Goal: Find specific page/section: Find specific page/section

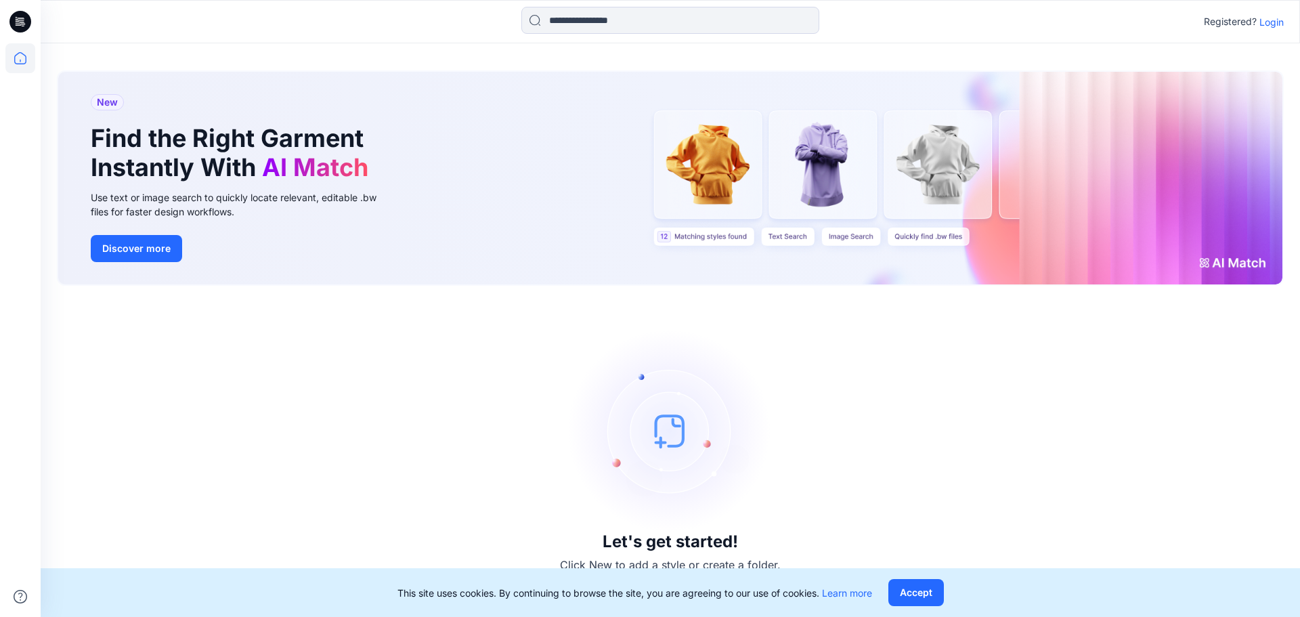
click at [1267, 27] on p "Login" at bounding box center [1271, 22] width 24 height 14
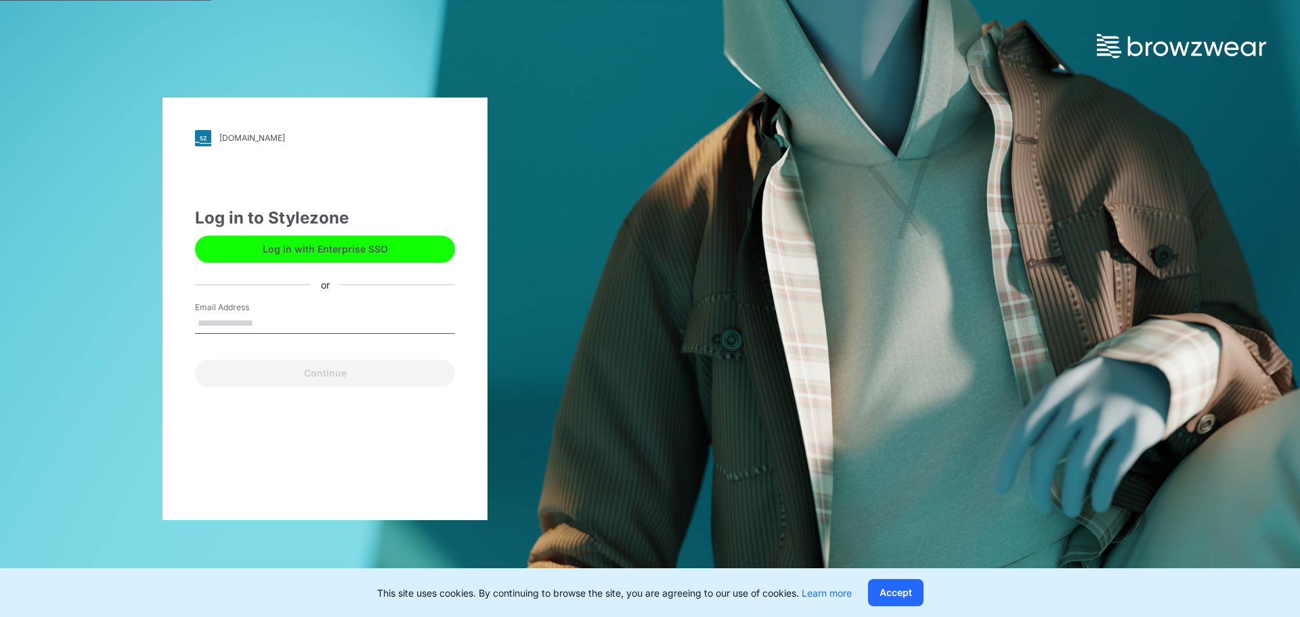
click at [296, 324] on input "Email Address" at bounding box center [325, 323] width 260 height 20
type input "**********"
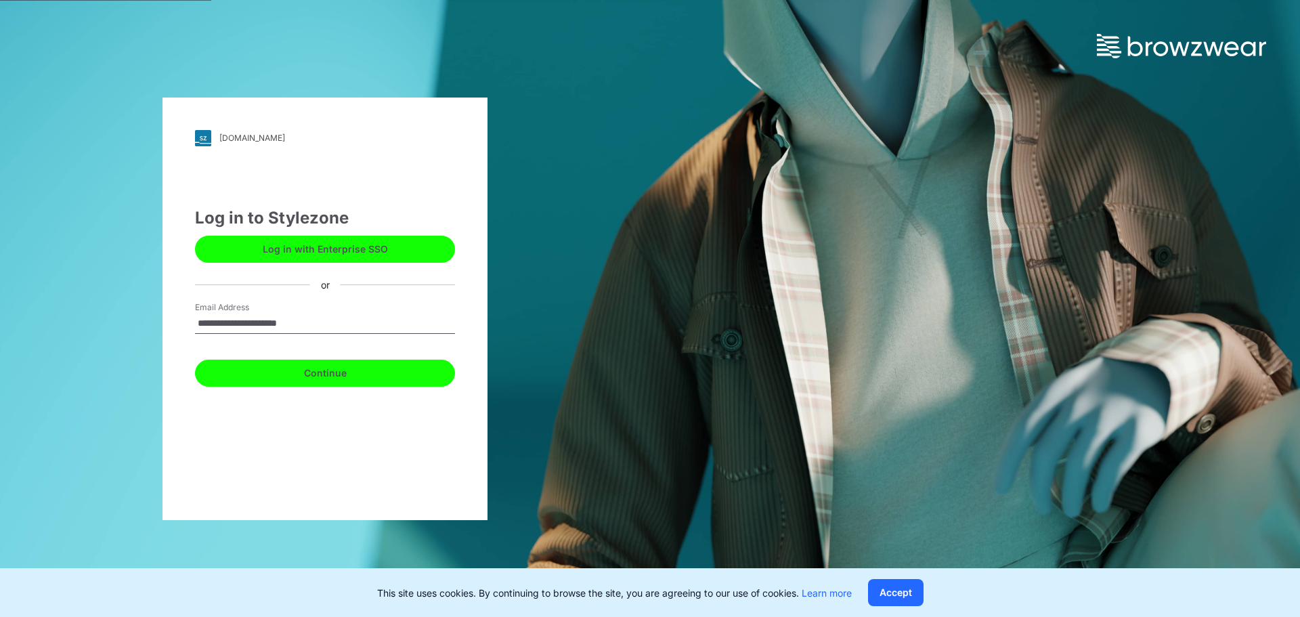
click at [313, 370] on button "Continue" at bounding box center [325, 373] width 260 height 27
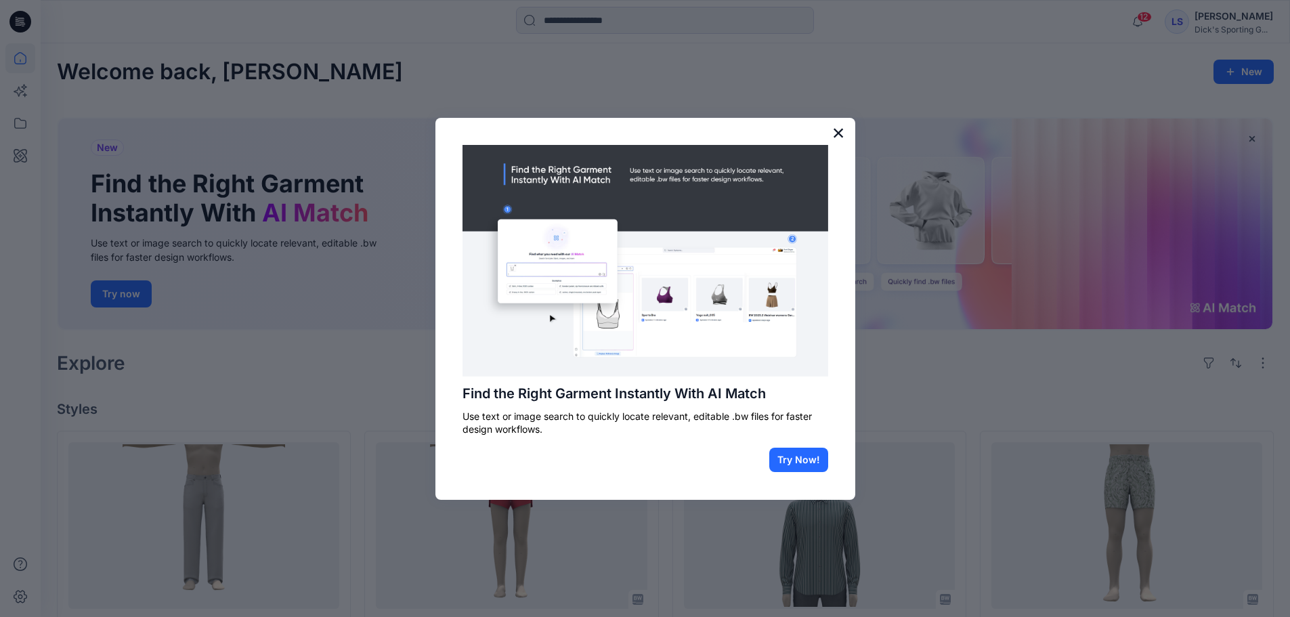
click at [841, 125] on button "×" at bounding box center [838, 133] width 13 height 22
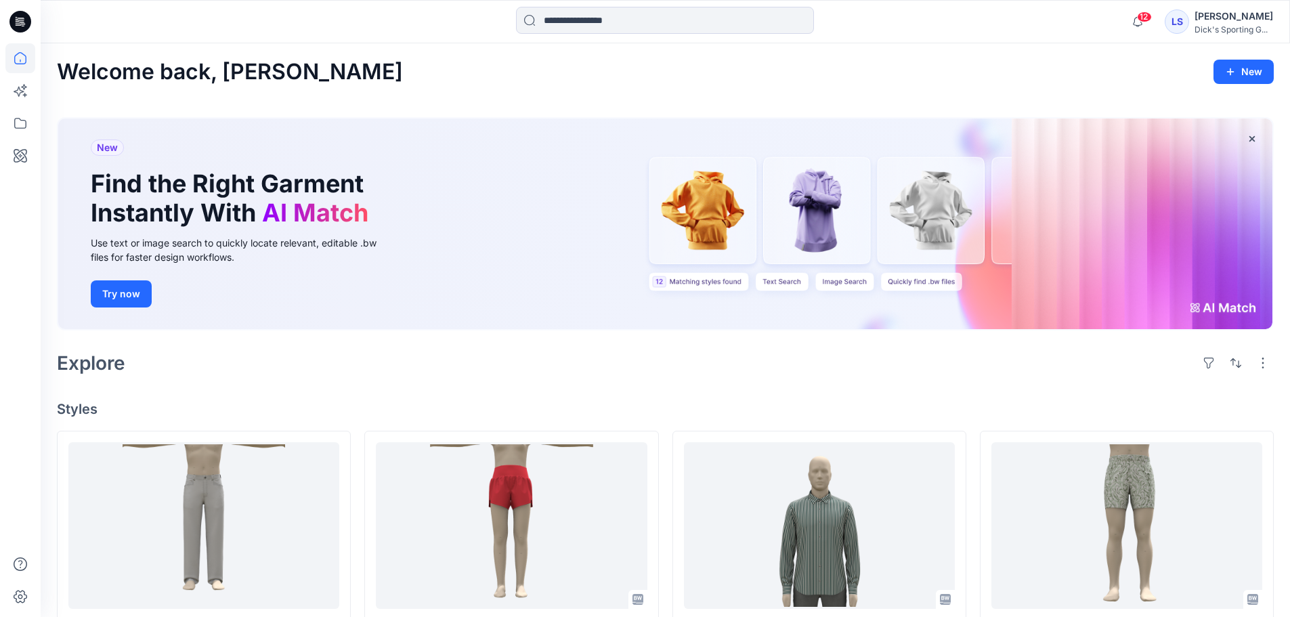
click at [20, 26] on icon at bounding box center [20, 22] width 22 height 22
click at [18, 55] on icon at bounding box center [20, 58] width 30 height 30
click at [32, 124] on icon at bounding box center [20, 123] width 30 height 30
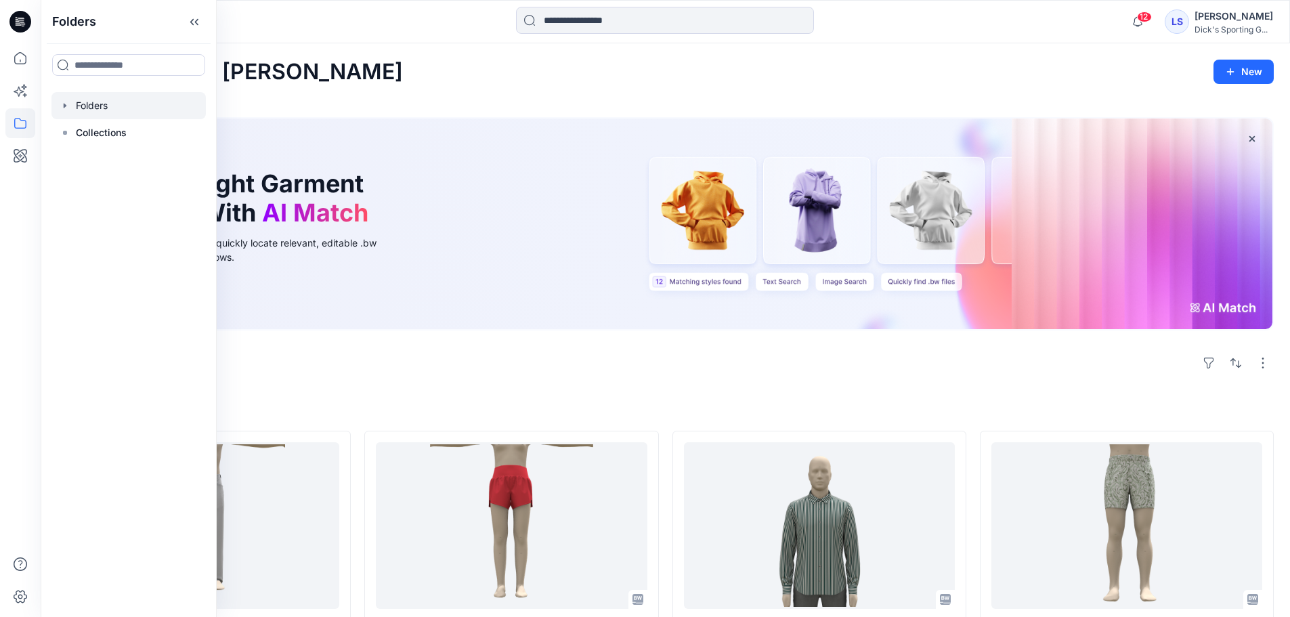
click at [108, 103] on div at bounding box center [128, 105] width 154 height 27
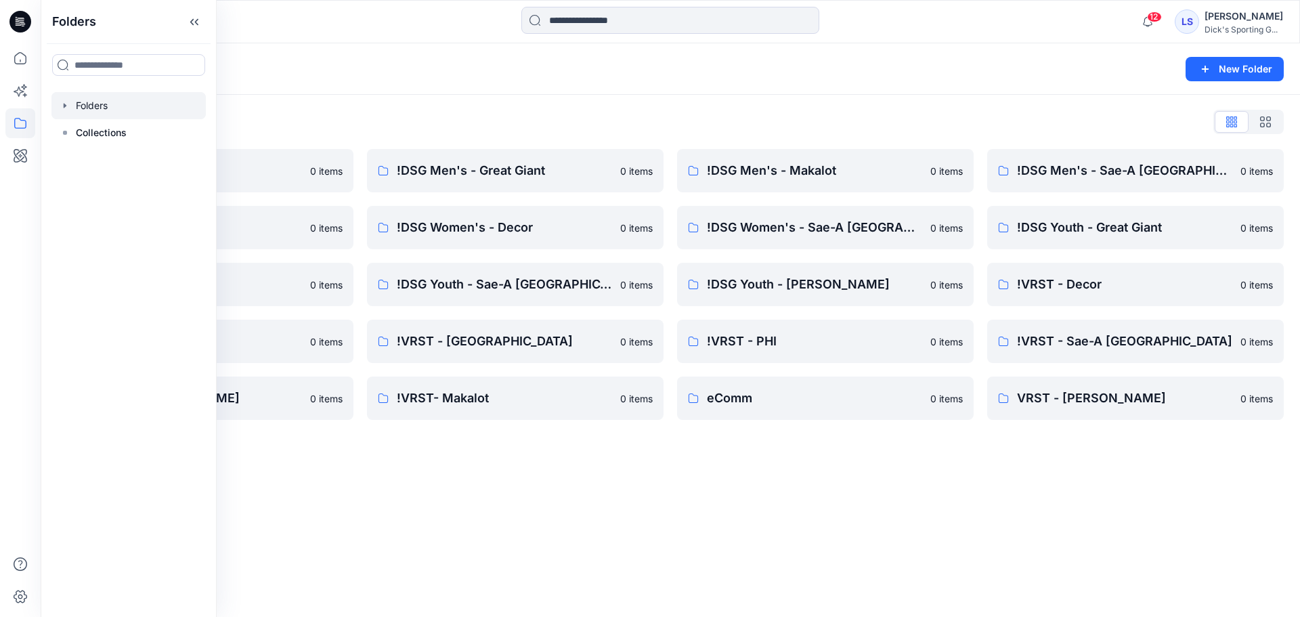
click at [788, 500] on div "Folders New Folder Folders List !DSG Men's - Decor 0 items !DSG Men's - Valley …" at bounding box center [670, 329] width 1259 height 573
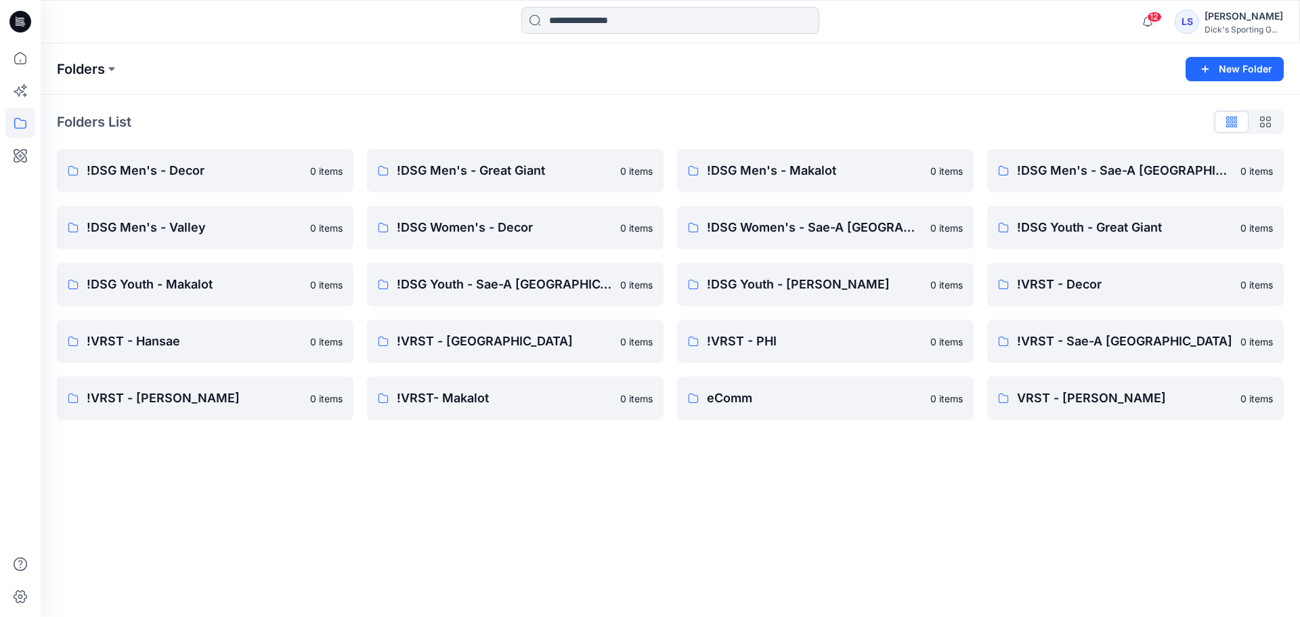
click at [105, 69] on p "Folders" at bounding box center [81, 69] width 48 height 19
click at [26, 50] on icon at bounding box center [20, 58] width 30 height 30
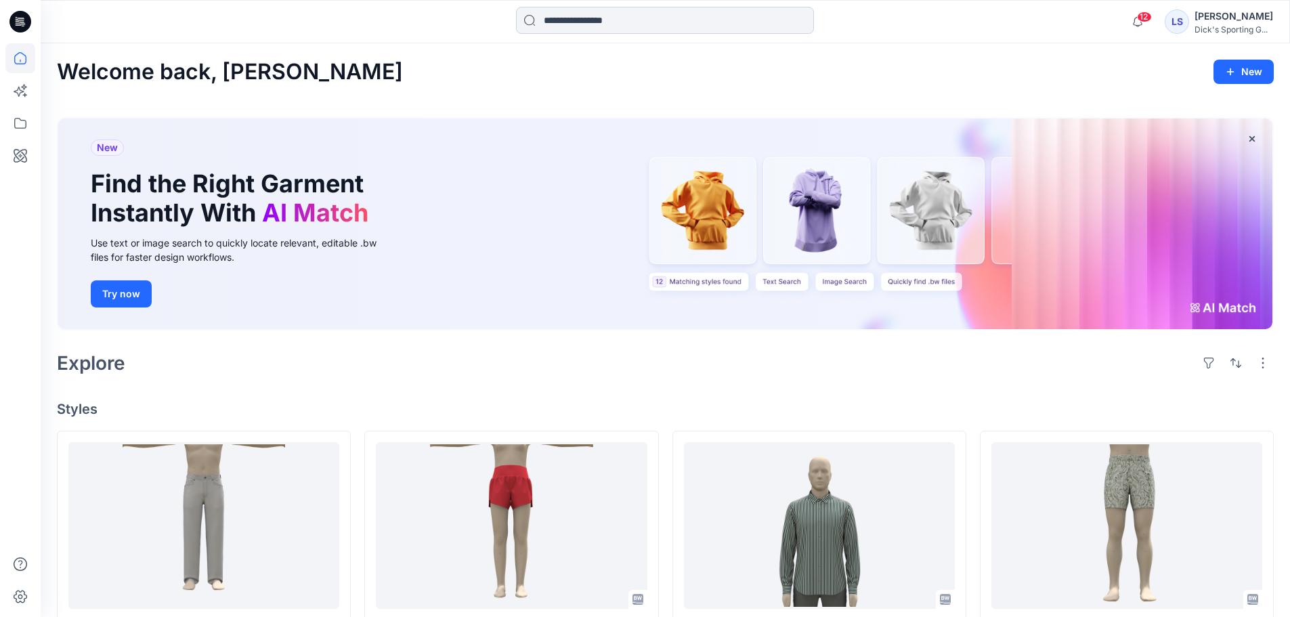
click at [589, 23] on input at bounding box center [665, 20] width 298 height 27
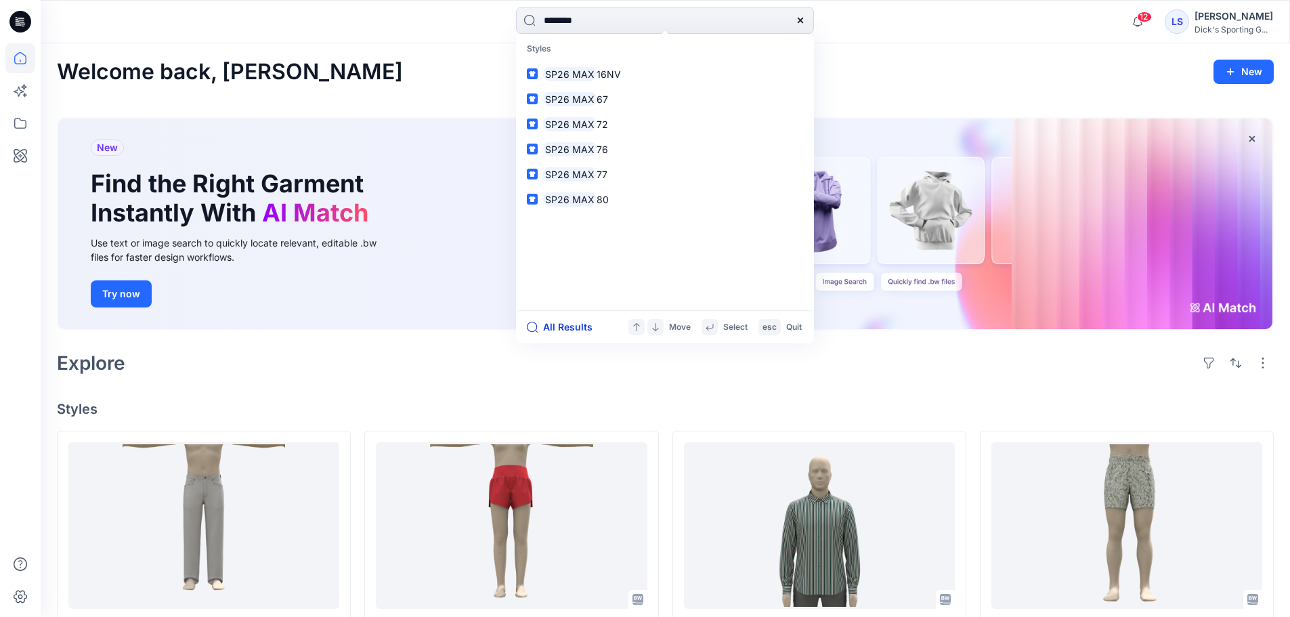
type input "********"
click at [588, 327] on button "All Results" at bounding box center [564, 327] width 74 height 16
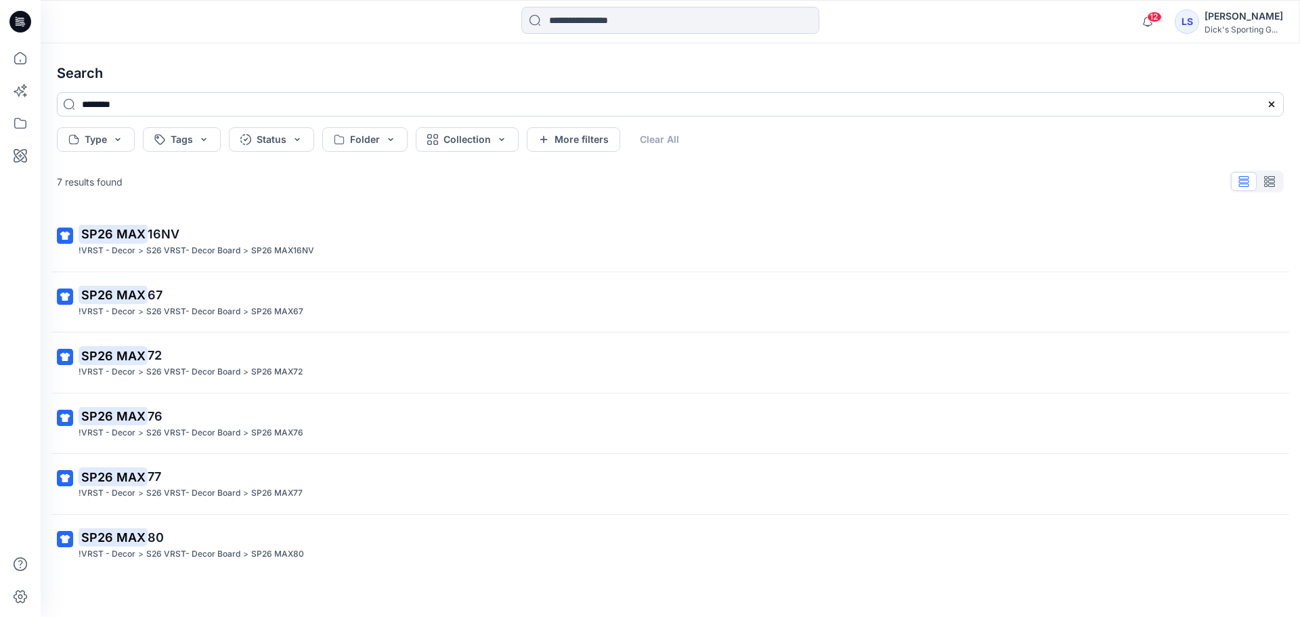
drag, startPoint x: 178, startPoint y: 102, endPoint x: 106, endPoint y: 104, distance: 71.8
click at [106, 104] on input "********" at bounding box center [670, 104] width 1227 height 24
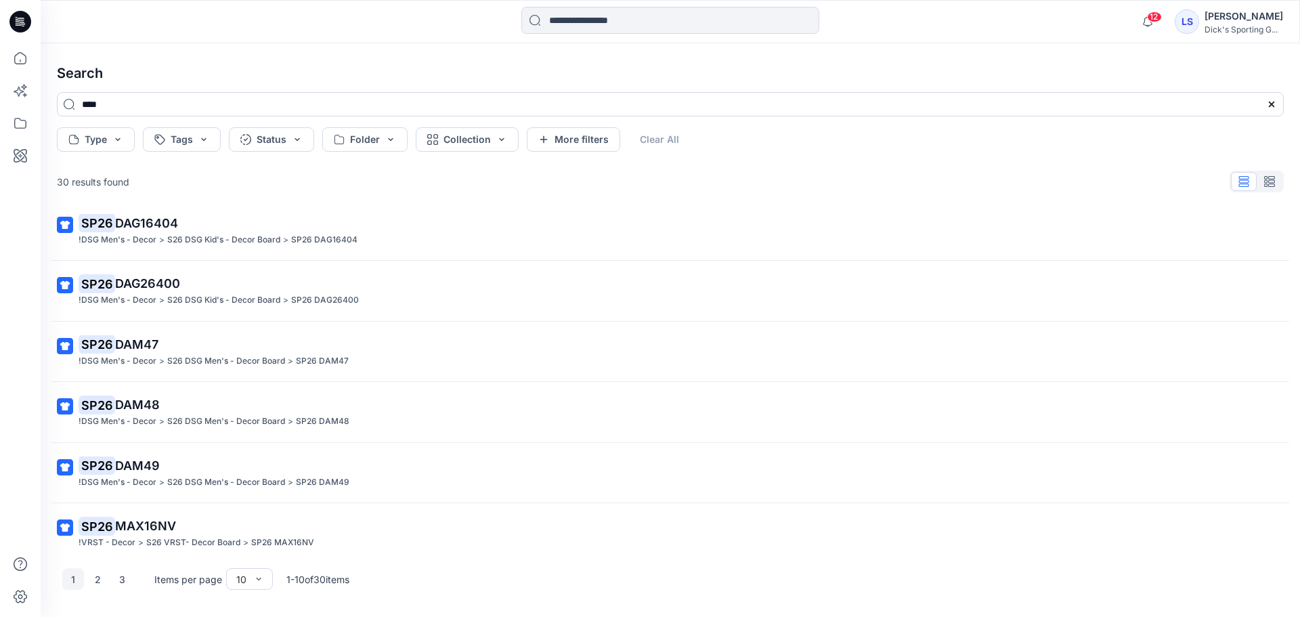
scroll to position [203, 0]
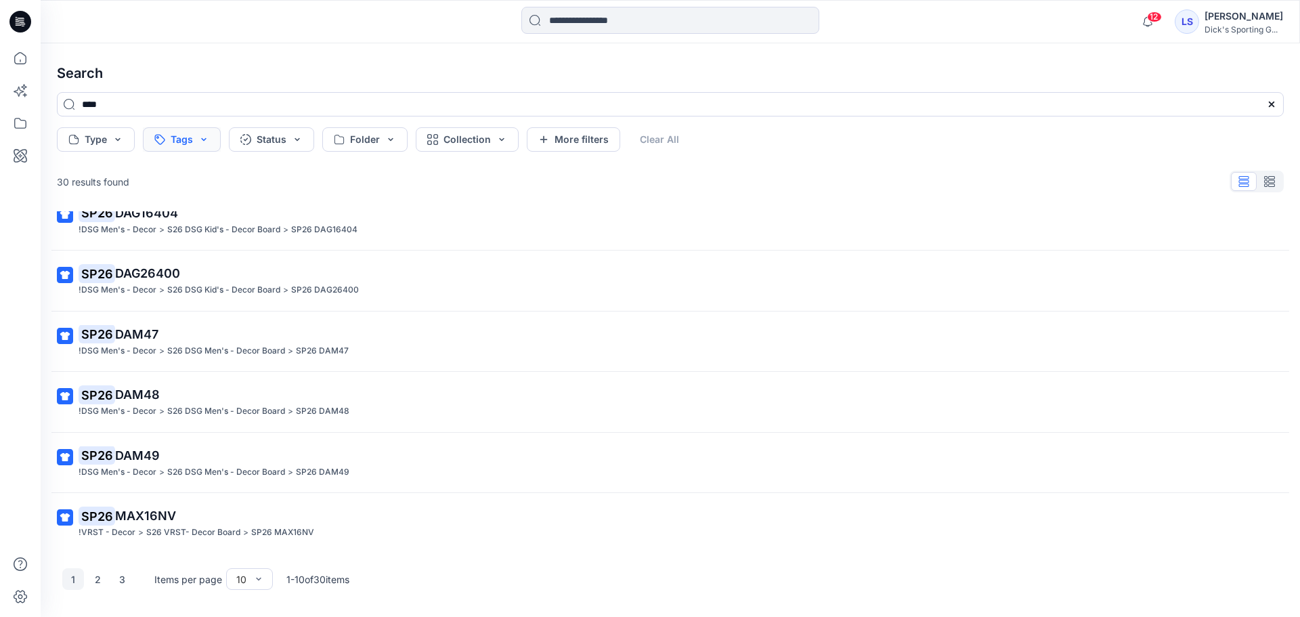
type input "****"
click at [208, 137] on button "Tags" at bounding box center [182, 139] width 78 height 24
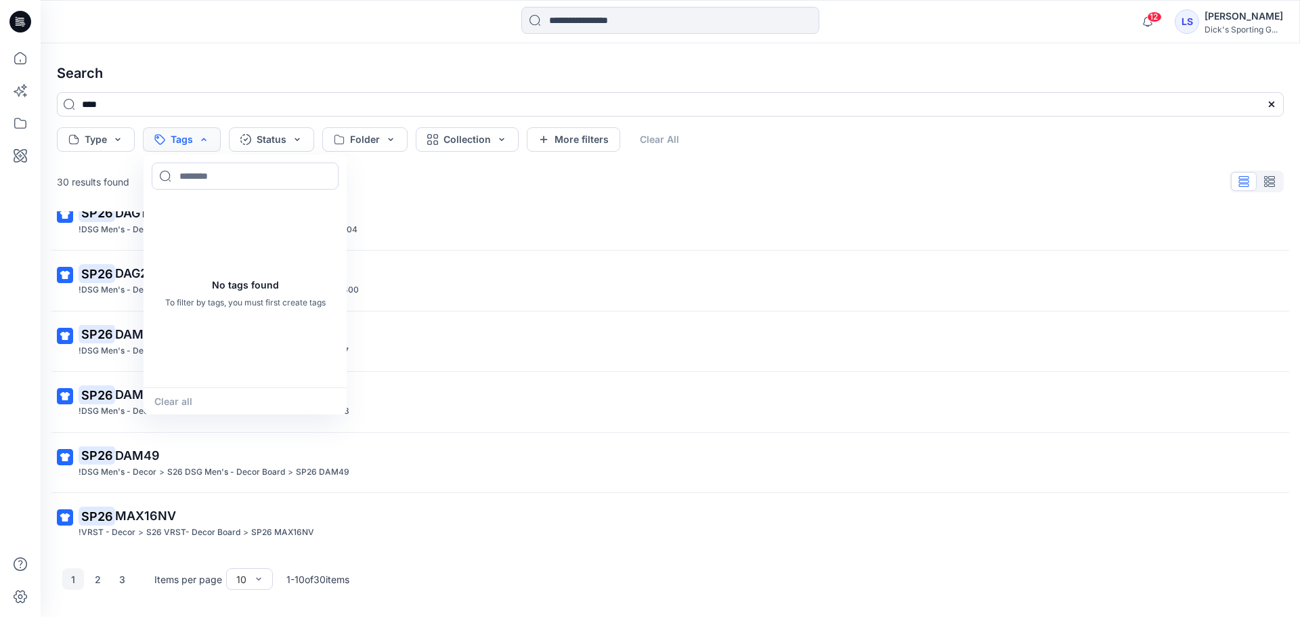
click at [208, 137] on button "Tags" at bounding box center [182, 139] width 78 height 24
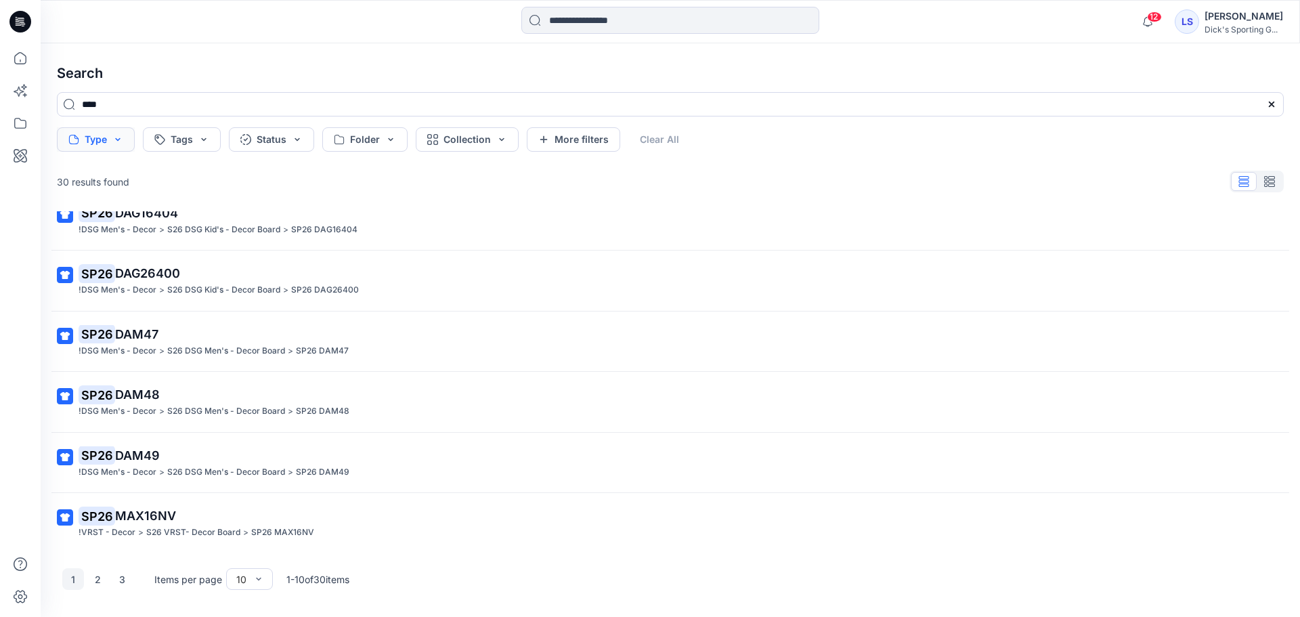
click at [106, 141] on button "Type" at bounding box center [96, 139] width 78 height 24
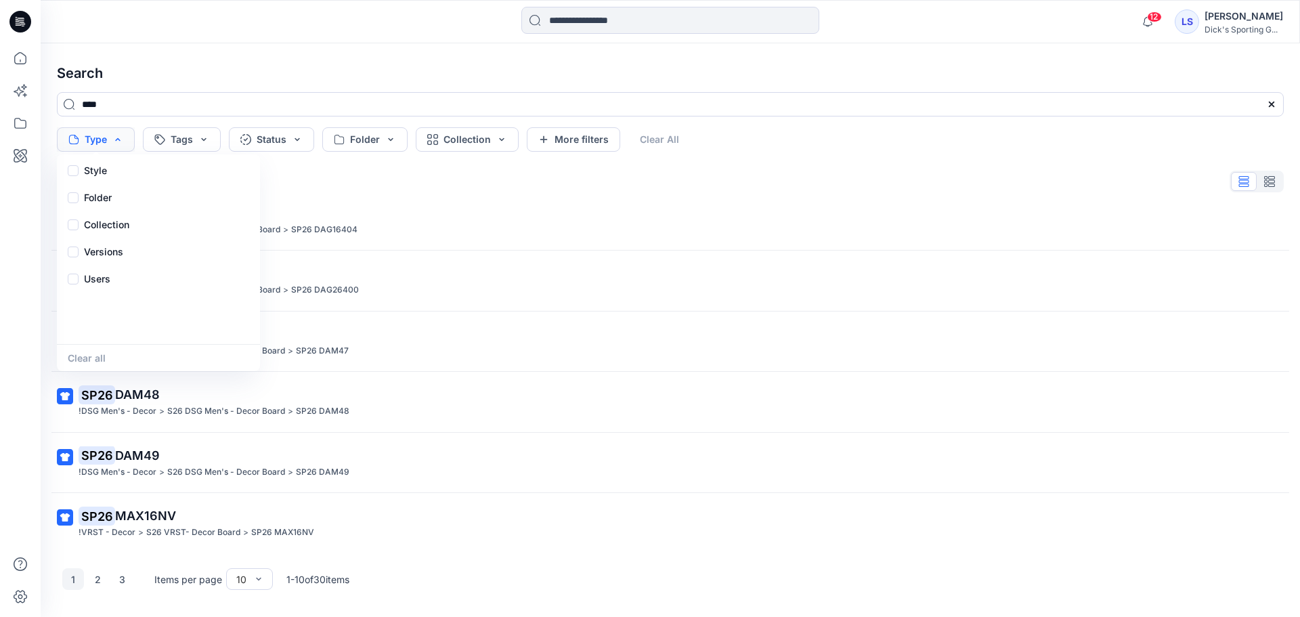
click at [106, 140] on button "Type" at bounding box center [96, 139] width 78 height 24
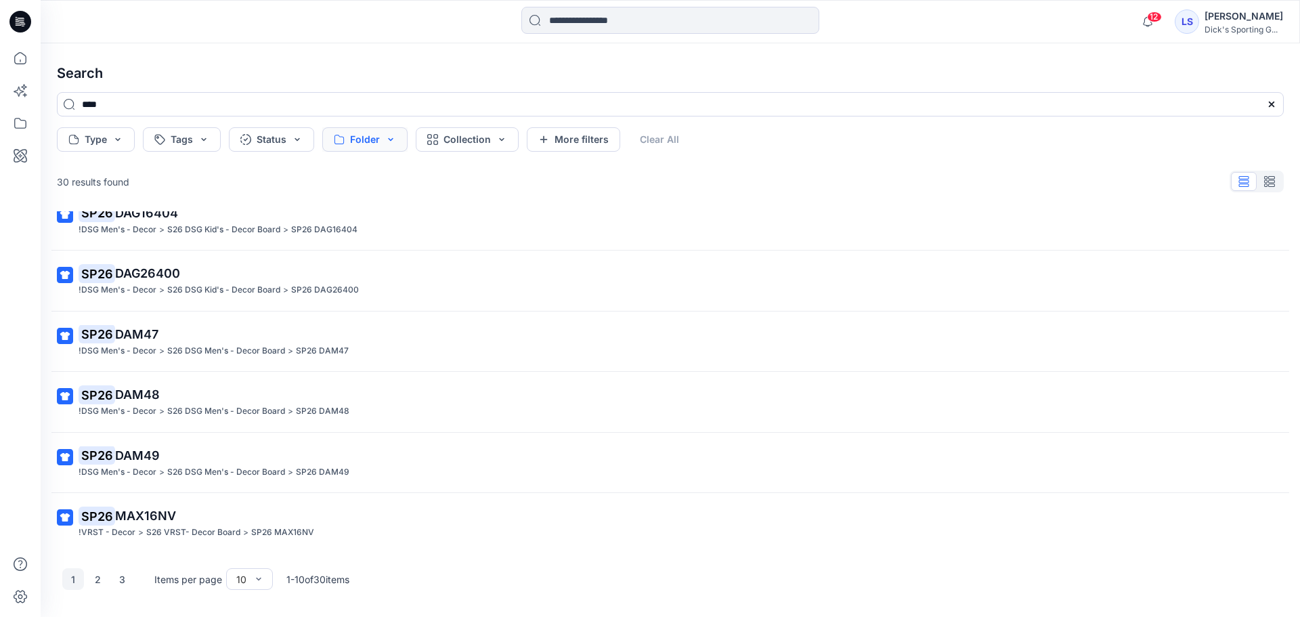
click at [339, 144] on button "Folder" at bounding box center [364, 139] width 85 height 24
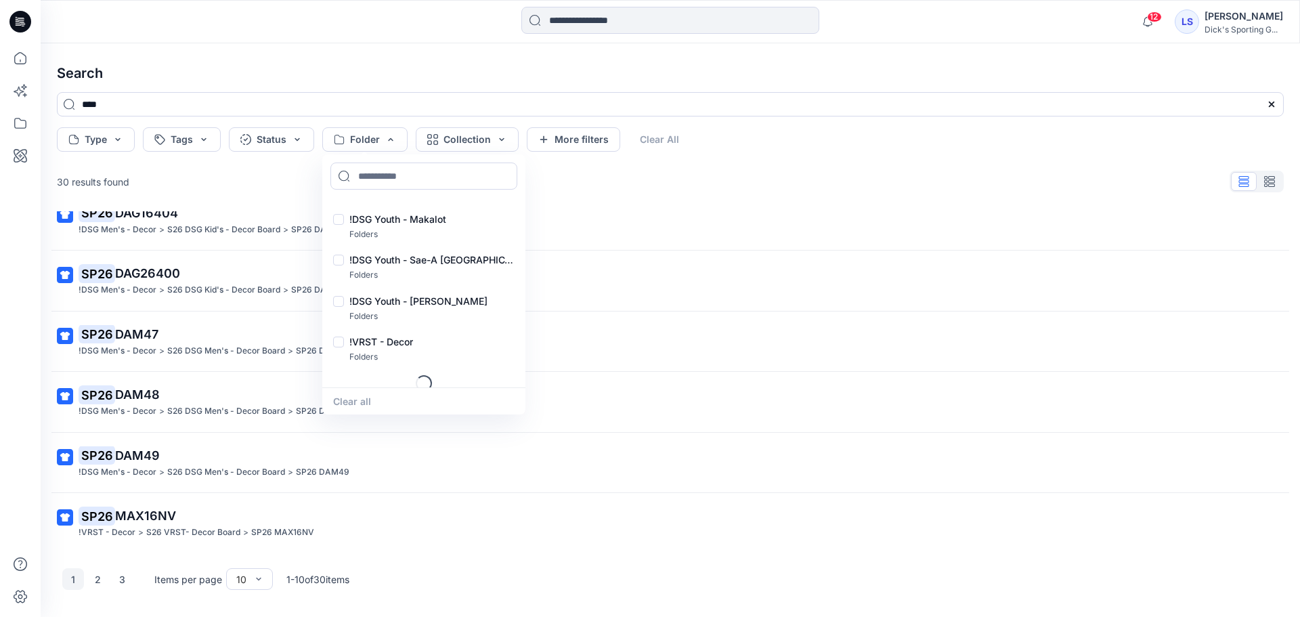
scroll to position [332, 0]
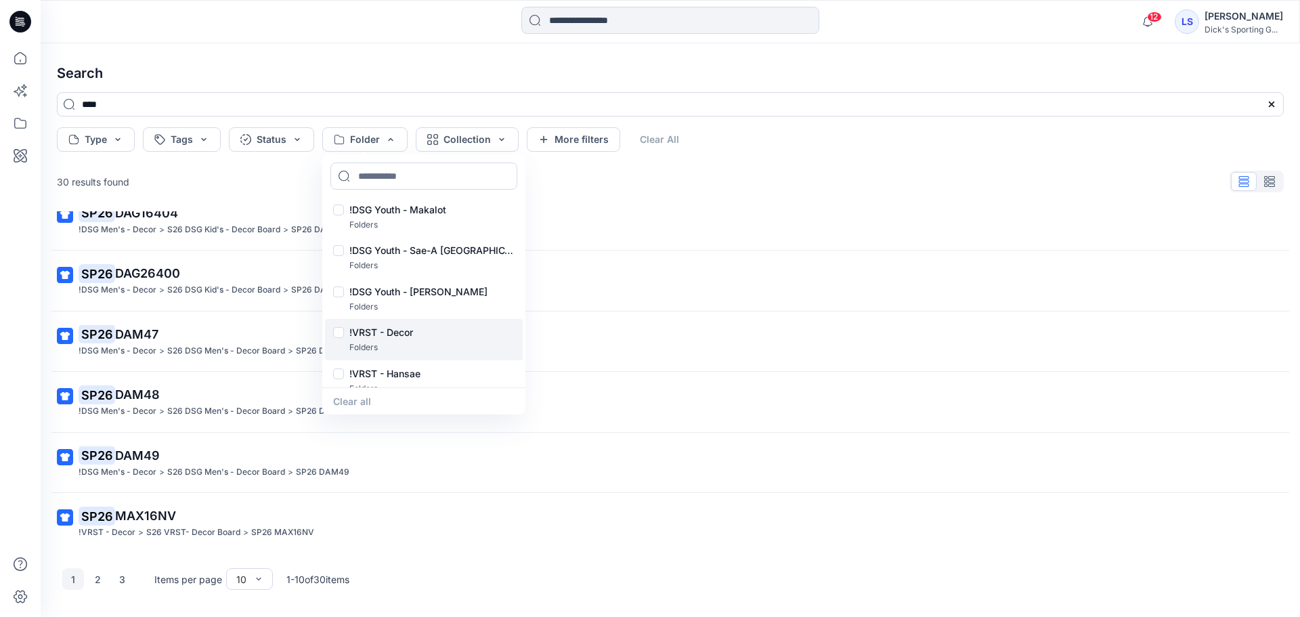
click at [332, 335] on div "!VRST - Decor Folders" at bounding box center [424, 339] width 198 height 41
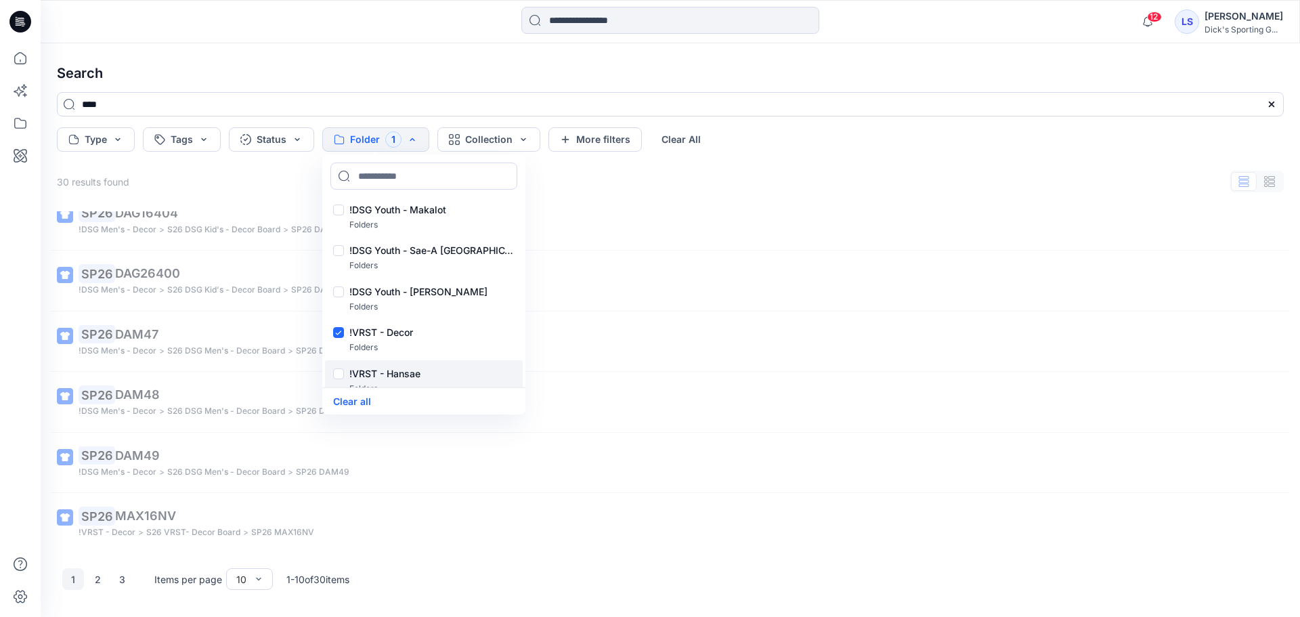
click at [343, 371] on div at bounding box center [338, 375] width 11 height 14
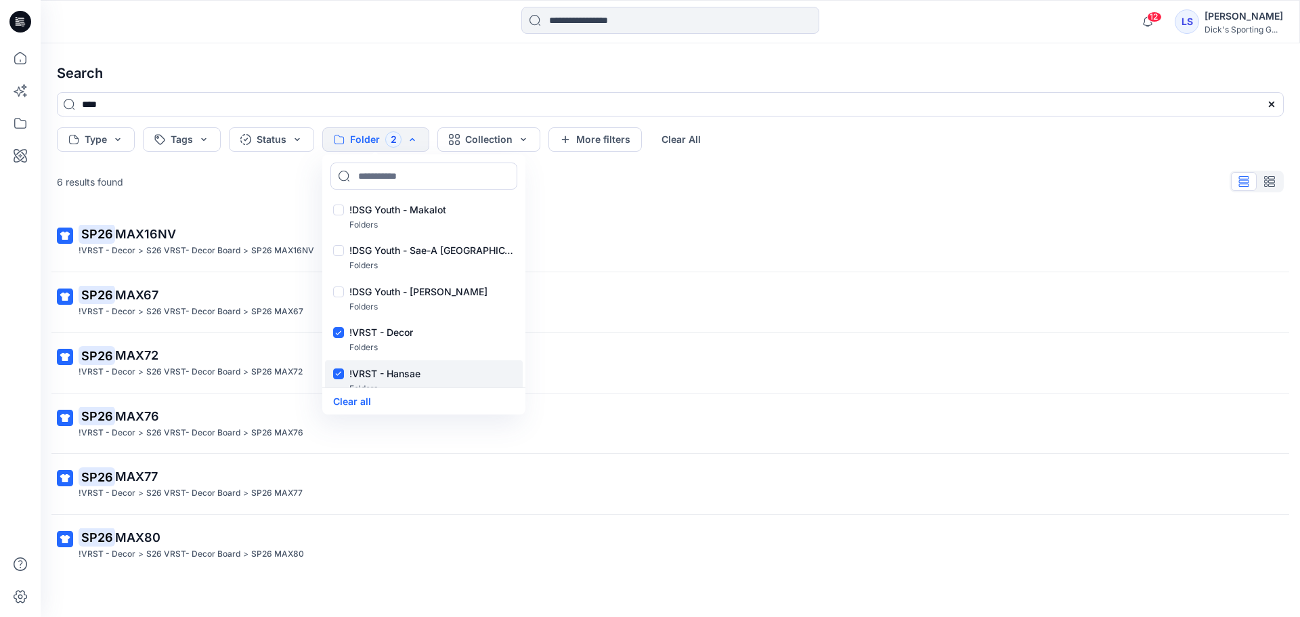
scroll to position [400, 0]
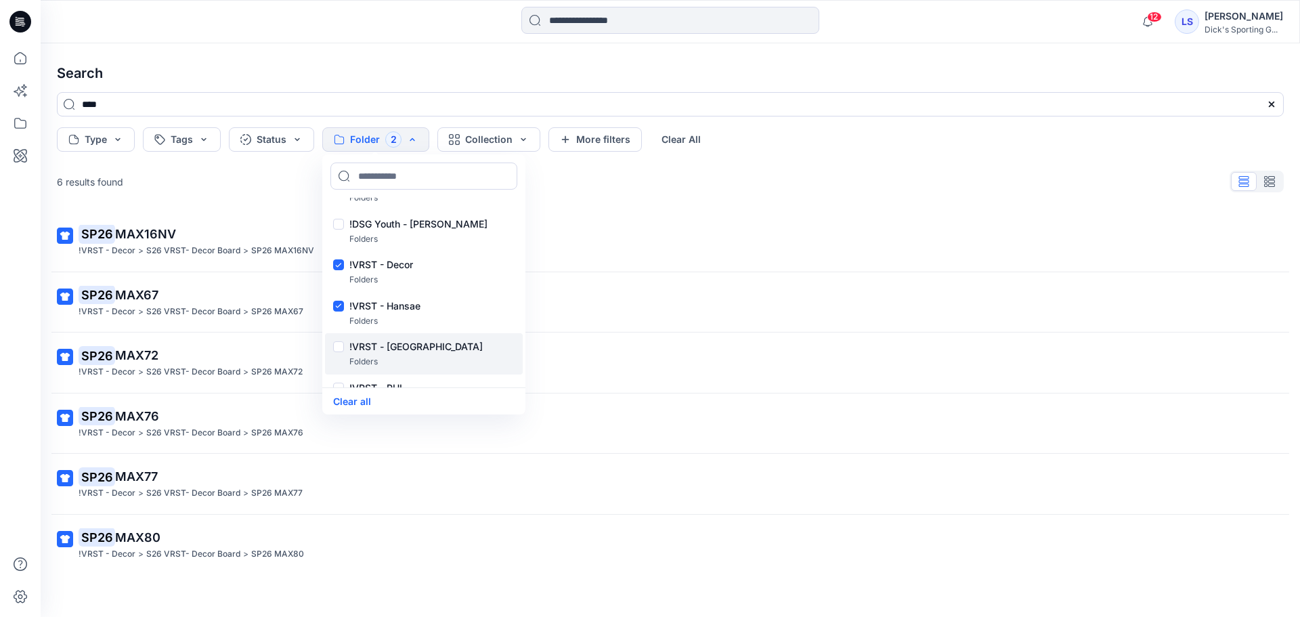
click at [341, 351] on div at bounding box center [338, 348] width 11 height 14
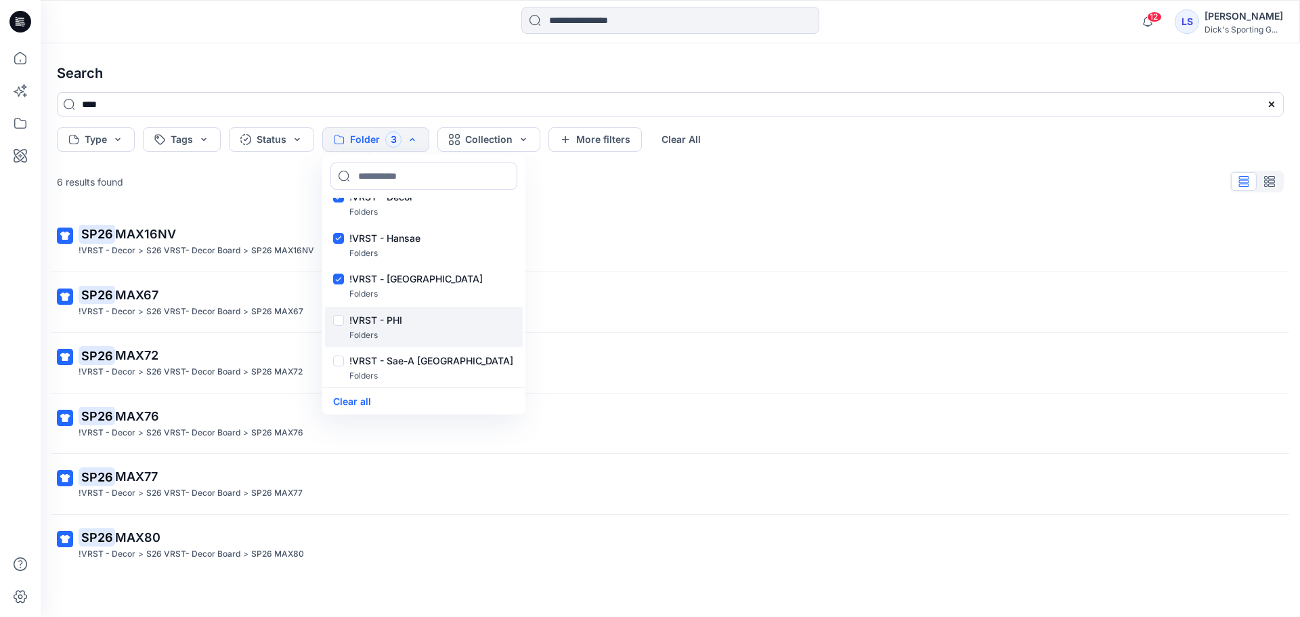
click at [338, 318] on div at bounding box center [338, 322] width 11 height 14
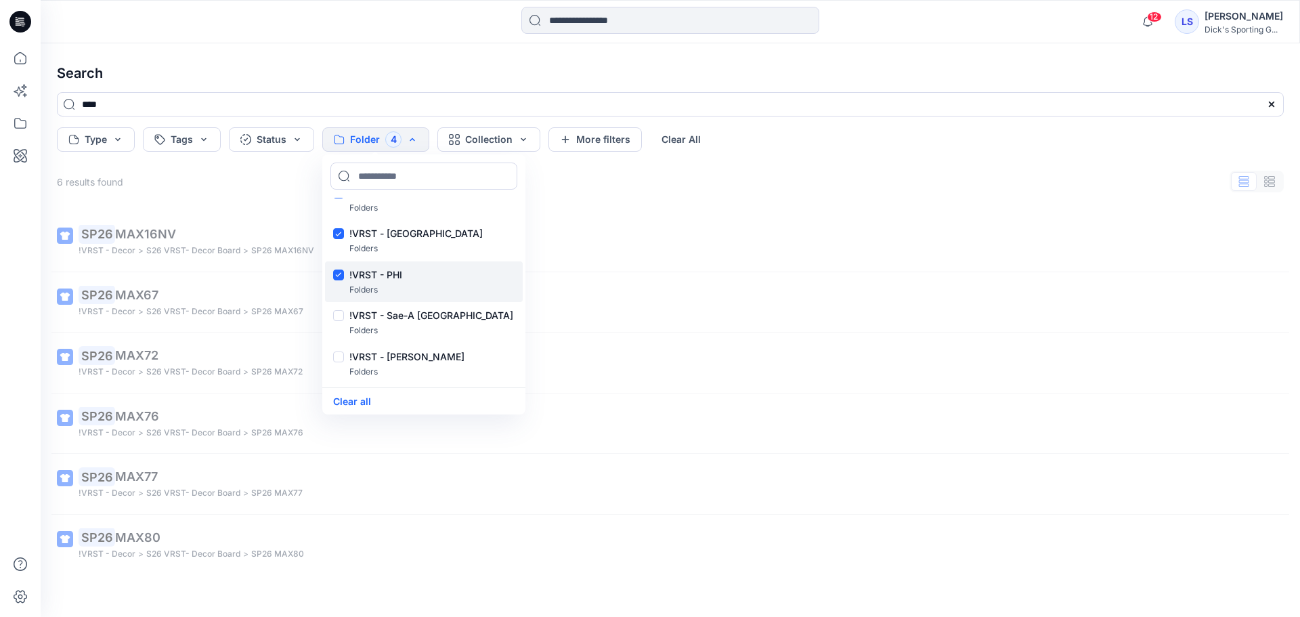
scroll to position [536, 0]
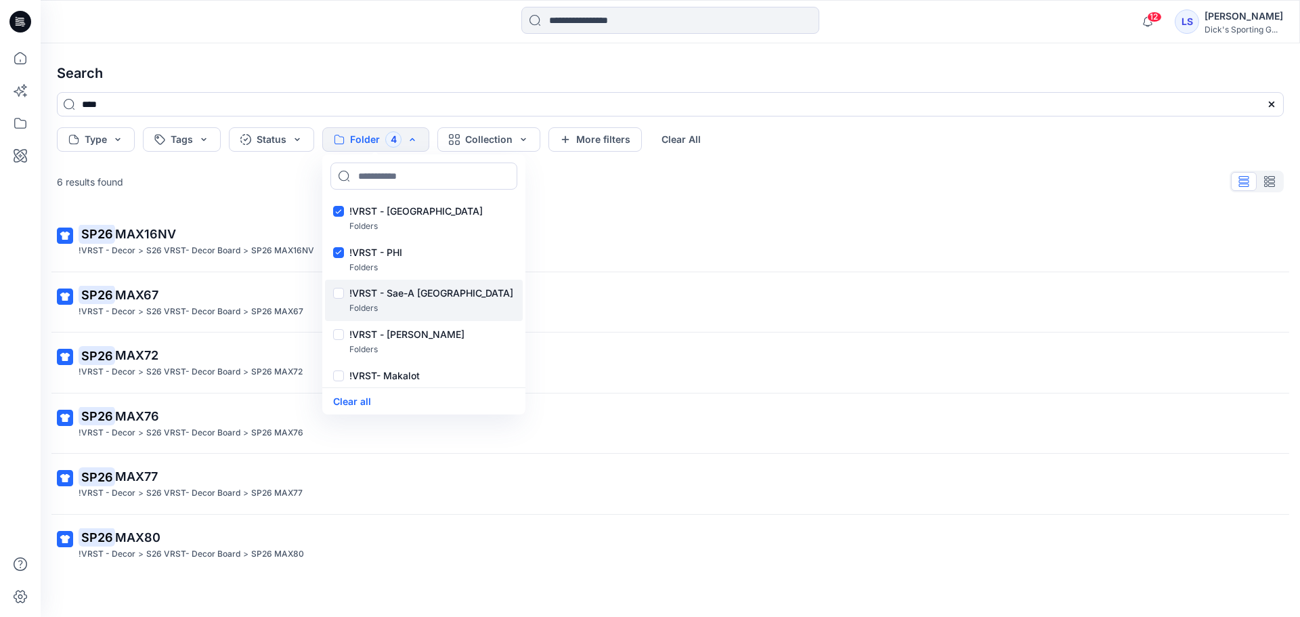
click at [337, 301] on div at bounding box center [338, 295] width 11 height 14
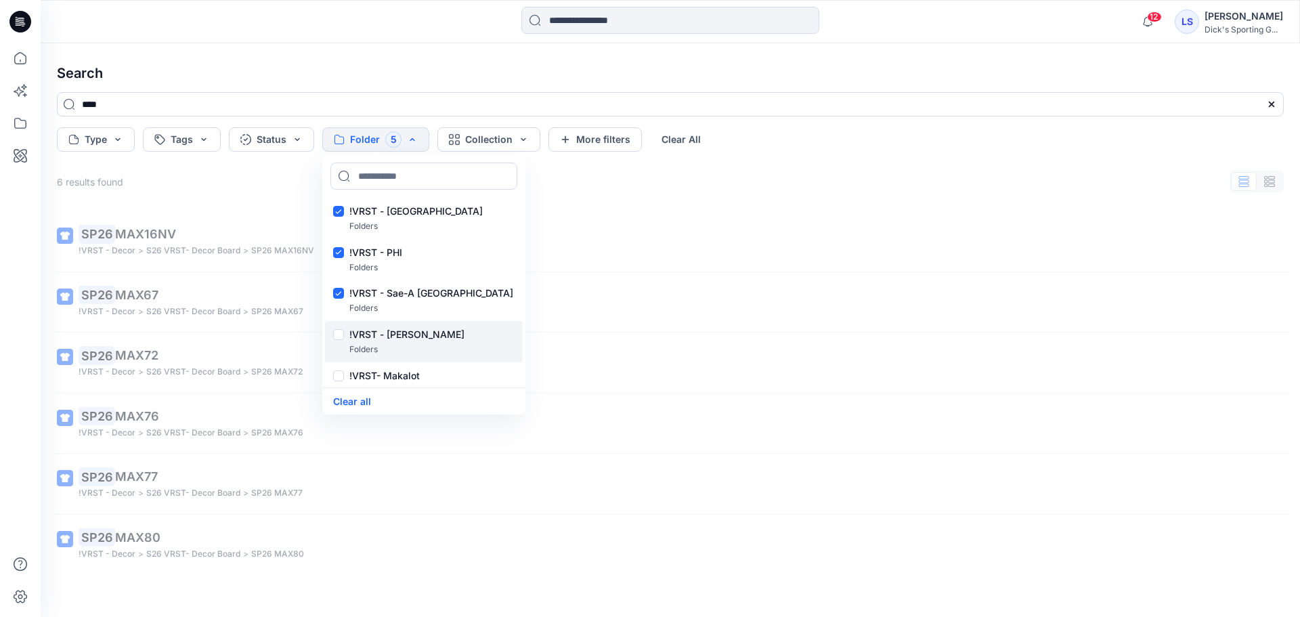
click at [340, 335] on div at bounding box center [338, 336] width 11 height 14
click at [334, 374] on div at bounding box center [338, 377] width 11 height 14
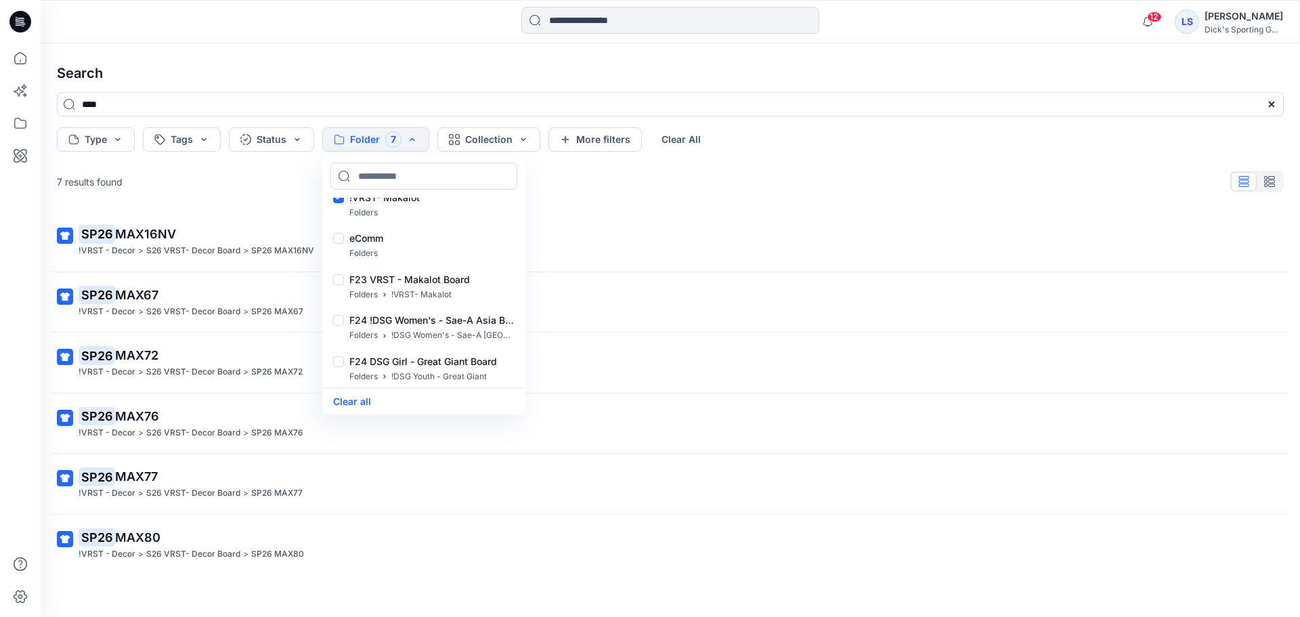
scroll to position [781, 0]
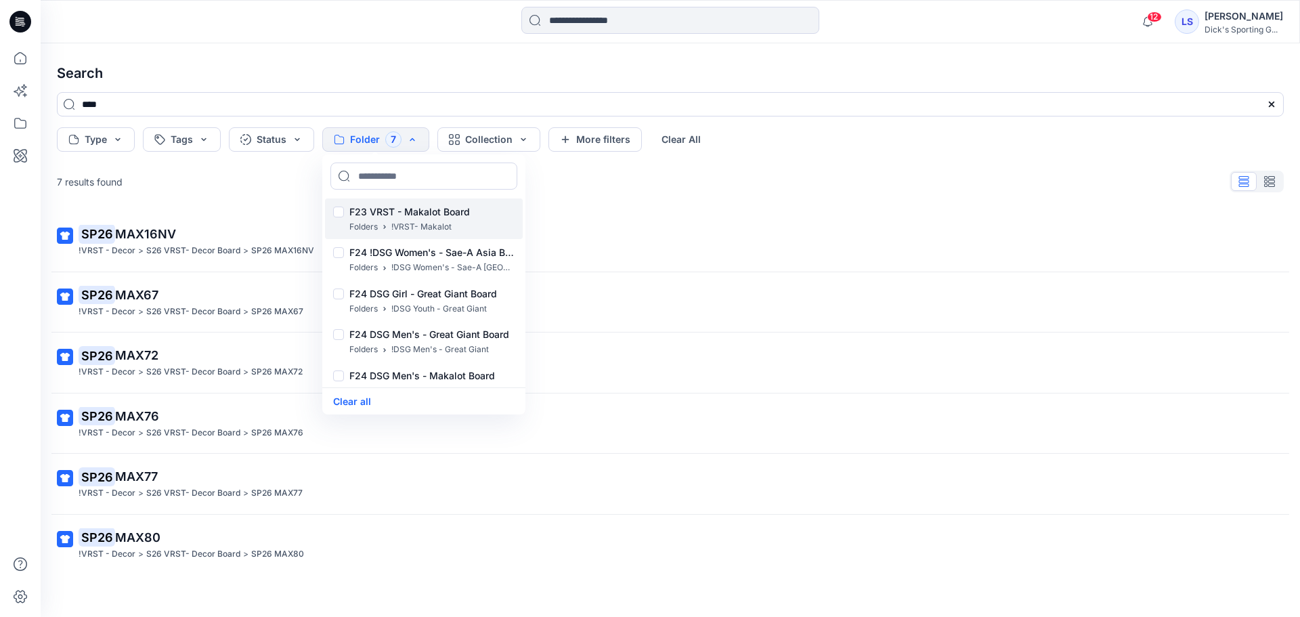
click at [341, 213] on div at bounding box center [338, 214] width 11 height 14
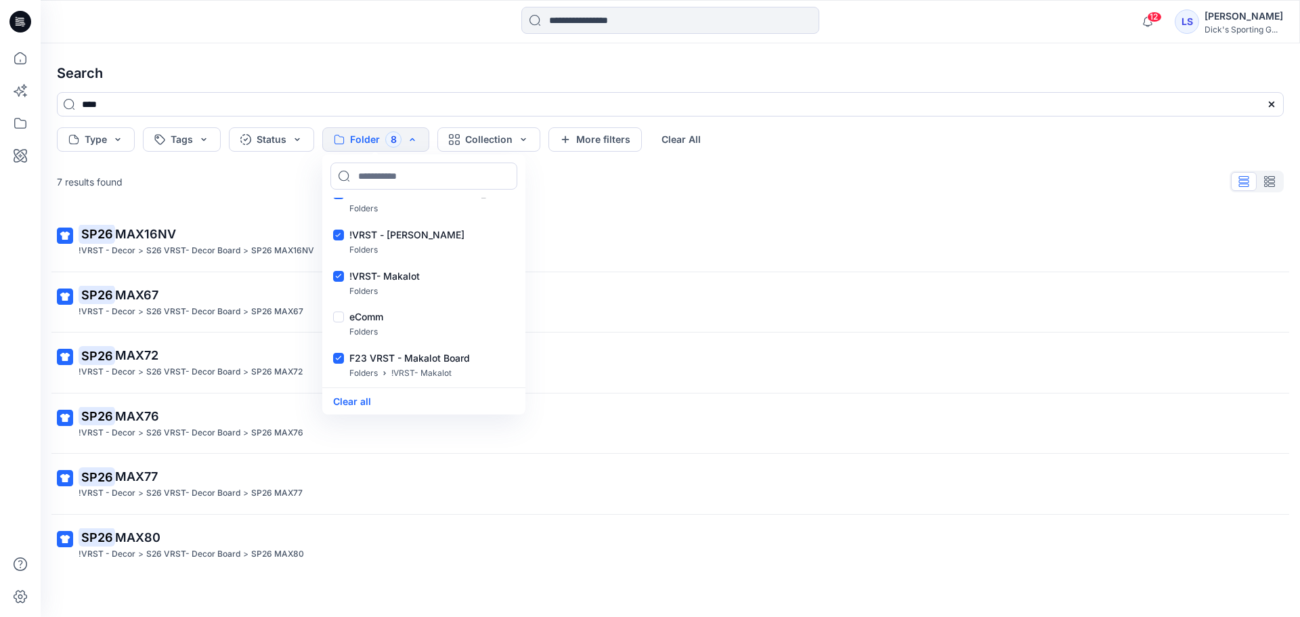
scroll to position [622, 0]
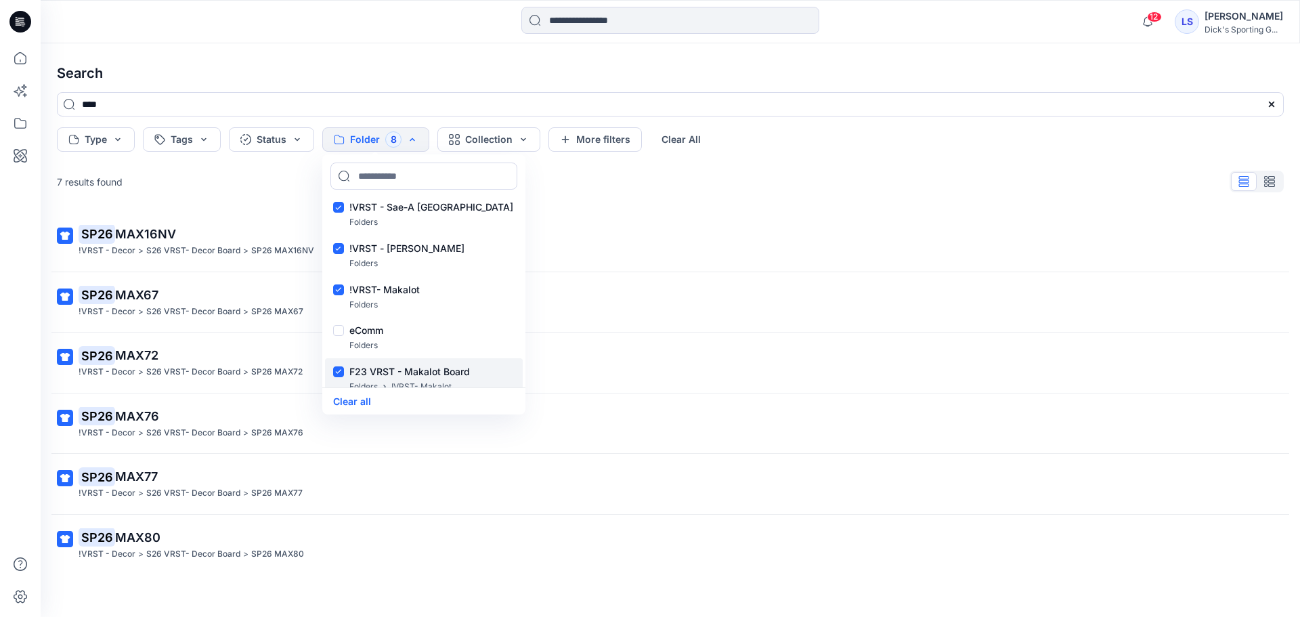
click at [339, 372] on div at bounding box center [338, 373] width 11 height 14
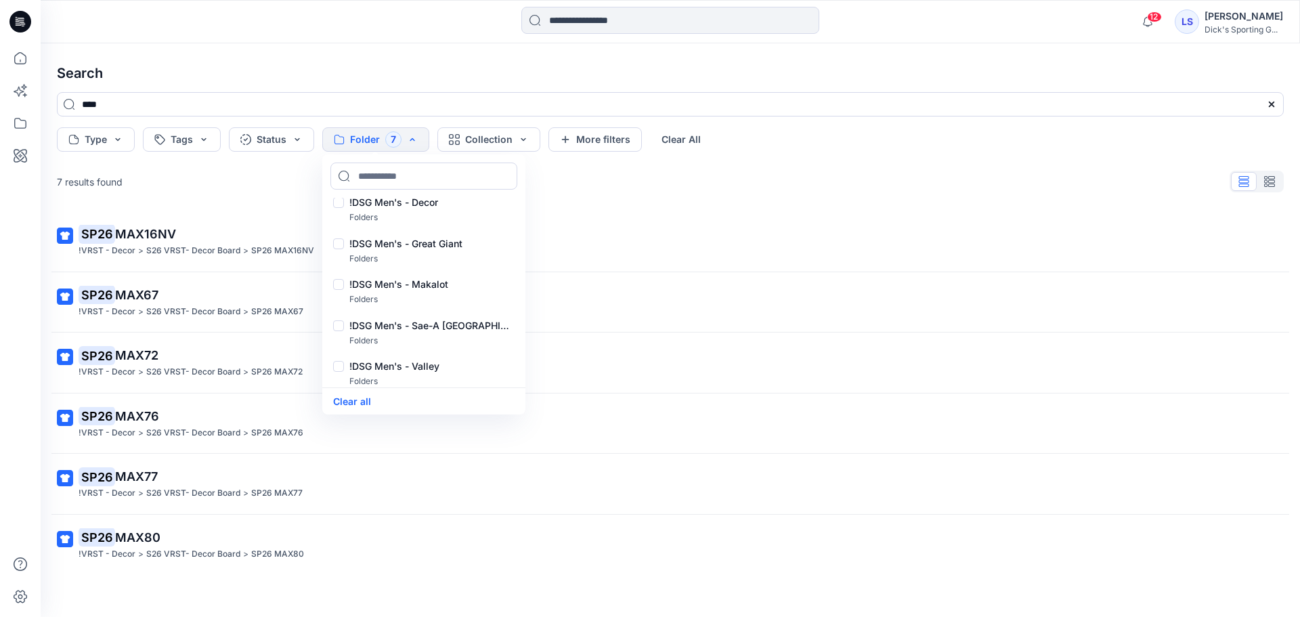
scroll to position [0, 0]
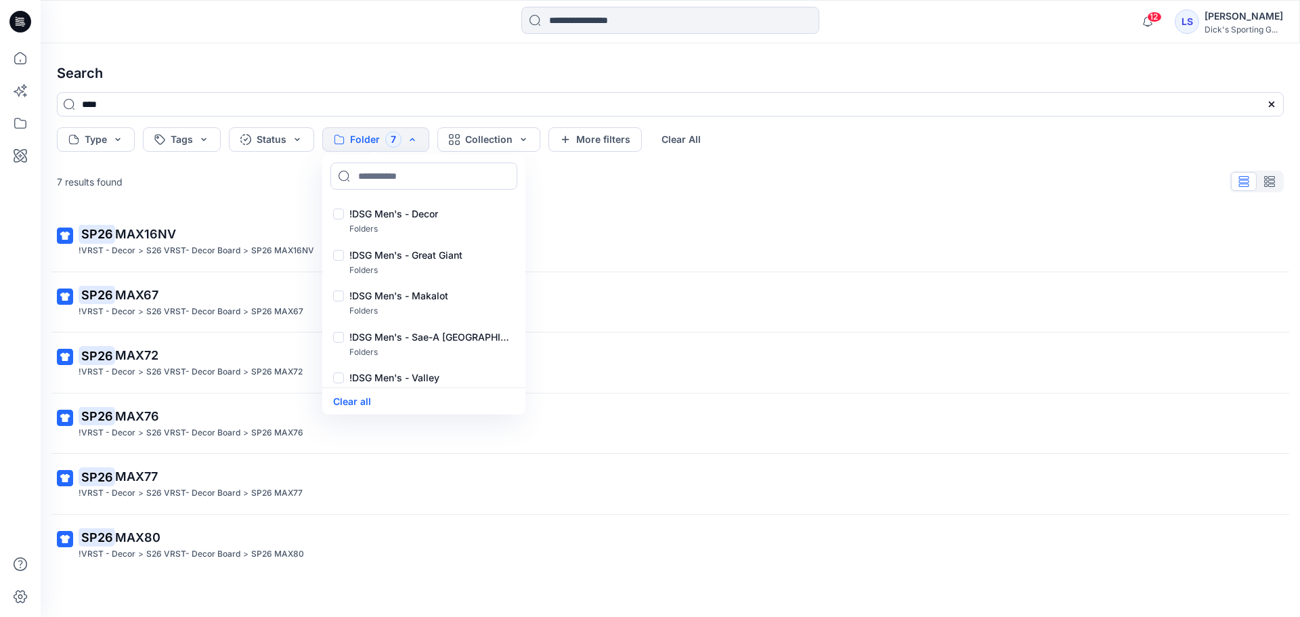
click at [265, 185] on div "7 results found" at bounding box center [670, 181] width 1248 height 27
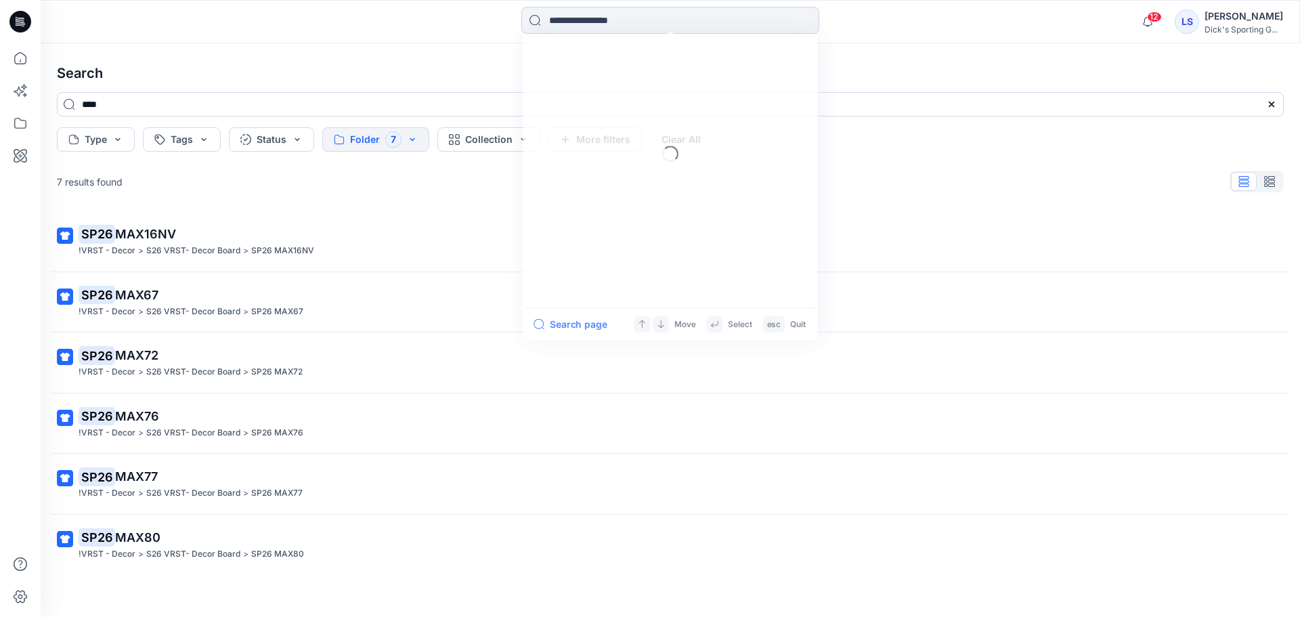
click at [615, 18] on input at bounding box center [670, 20] width 298 height 27
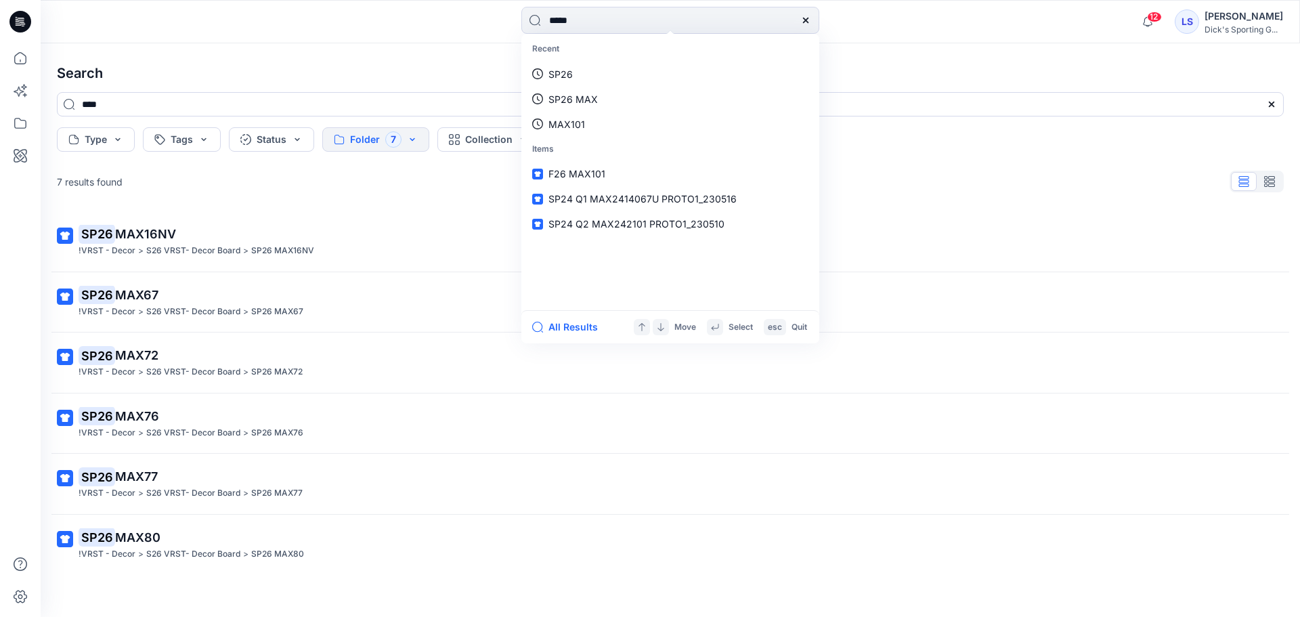
type input "*****"
